Goal: Task Accomplishment & Management: Manage account settings

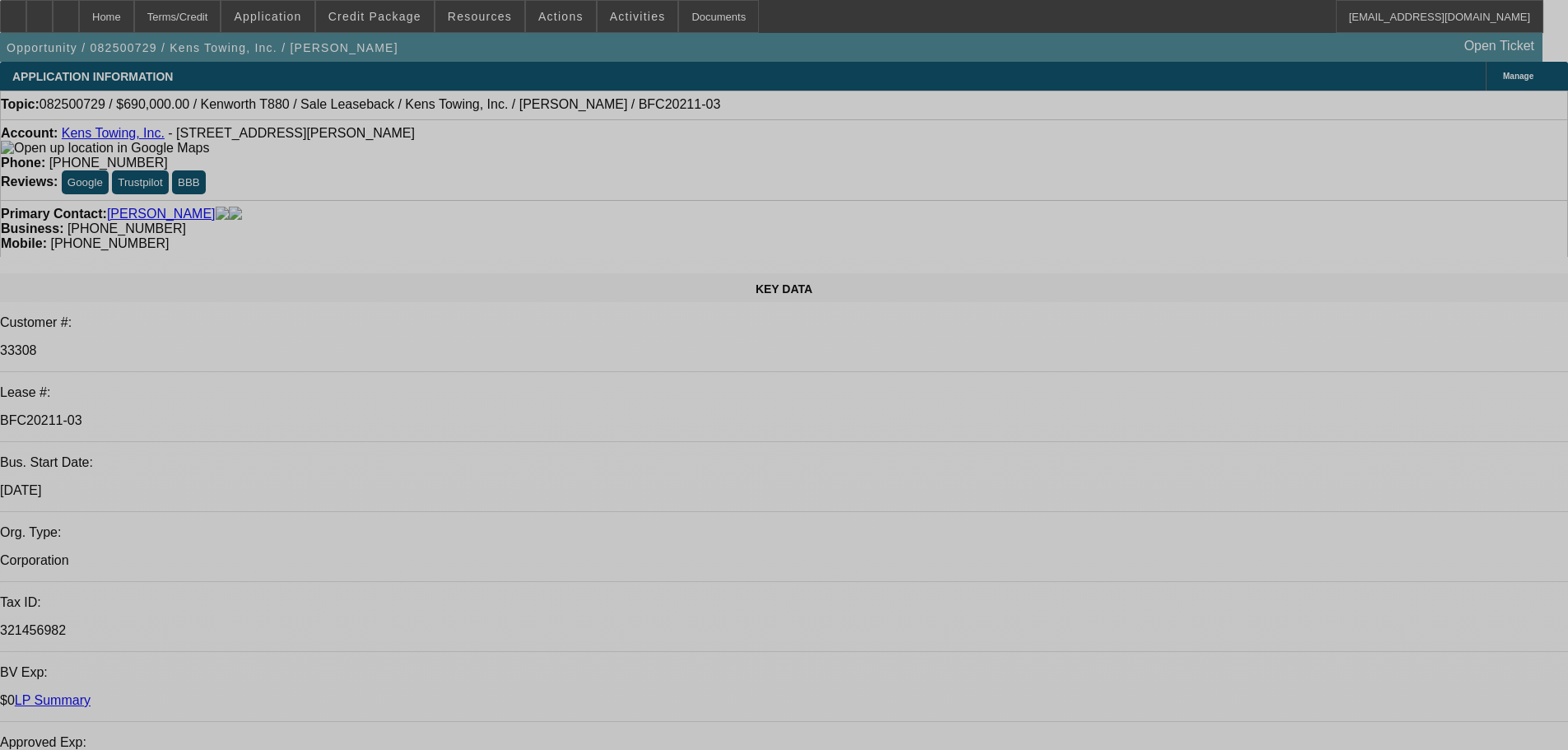
select select "0"
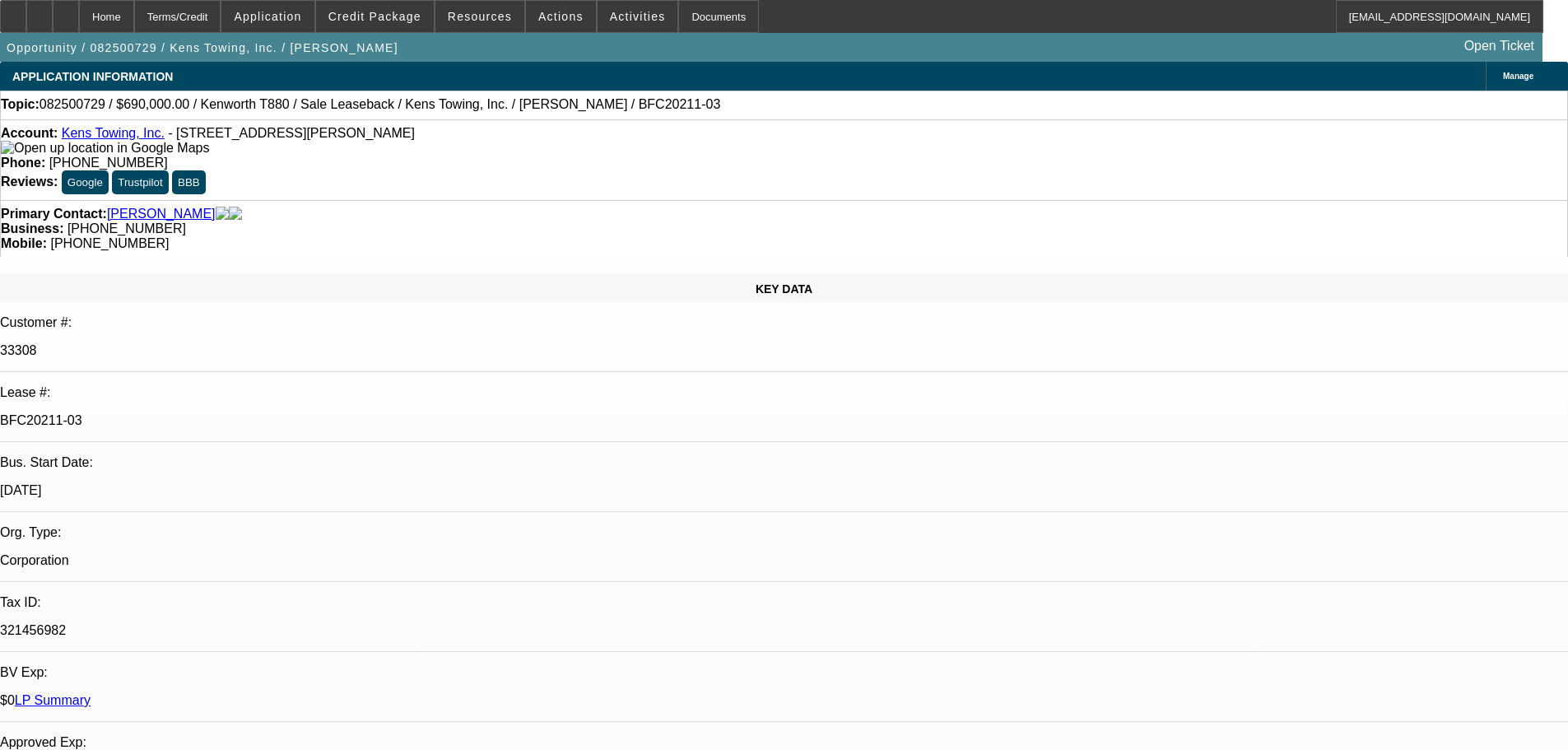
select select "2"
select select "0"
select select "6"
select select "0"
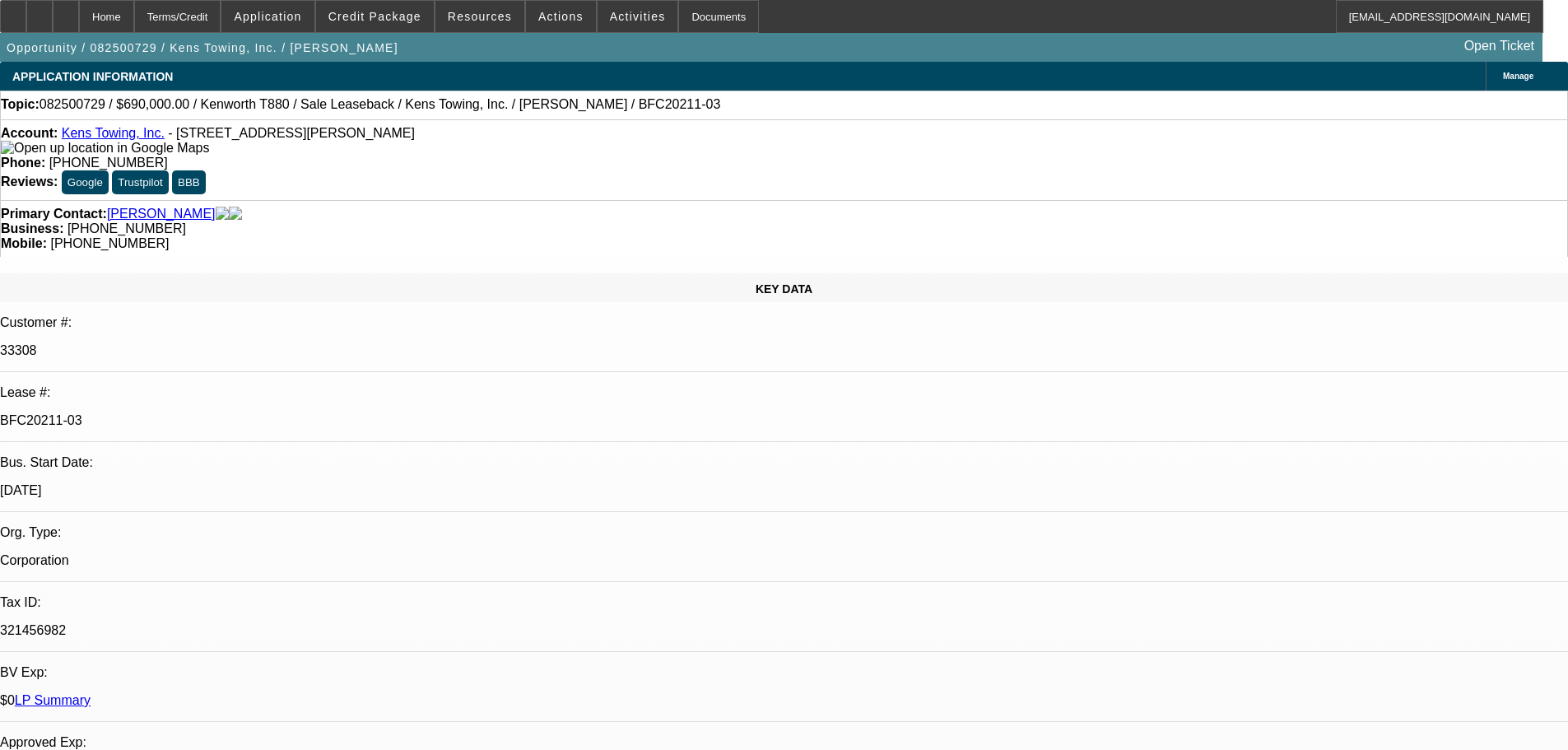
select select "2"
select select "0"
select select "6"
select select "0"
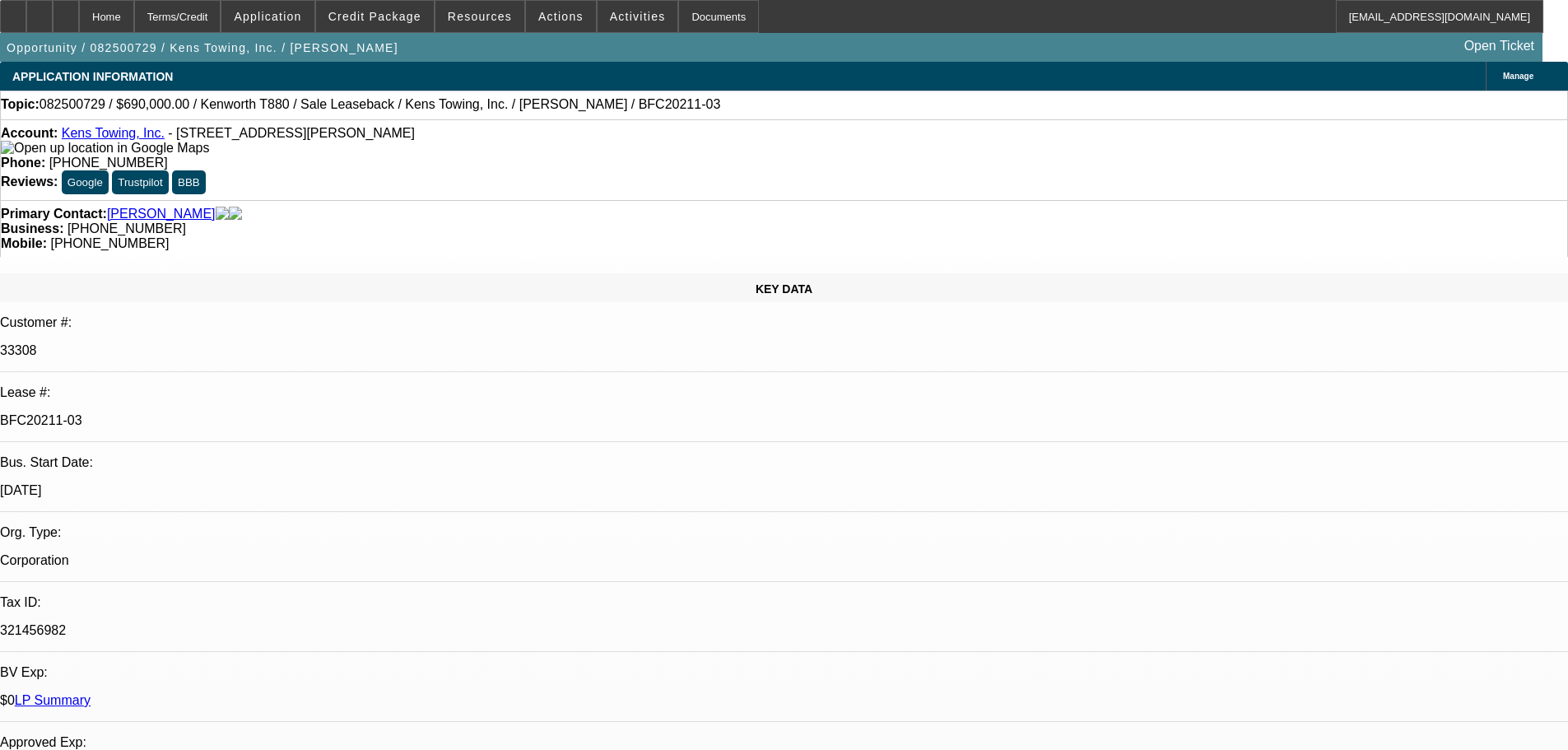
select select "2"
select select "0"
select select "6"
click at [695, 12] on div "Documents" at bounding box center [718, 17] width 81 height 33
